Goal: Check status: Check status

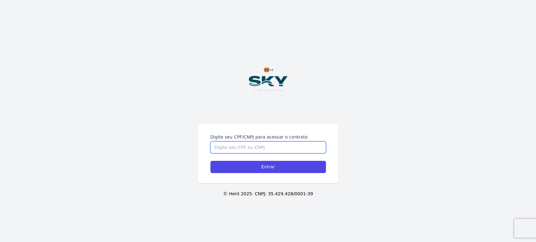
click at [261, 146] on input "Digite seu CPF/CNPJ para acessar o contrato" at bounding box center [267, 148] width 115 height 12
type input "15310625712"
click at [210, 161] on input "Entrar" at bounding box center [267, 167] width 115 height 12
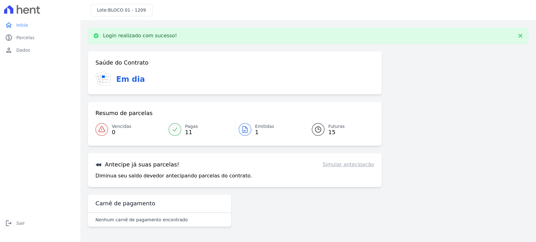
click at [250, 131] on div at bounding box center [245, 129] width 13 height 13
